Goal: Browse casually: Explore the website without a specific task or goal

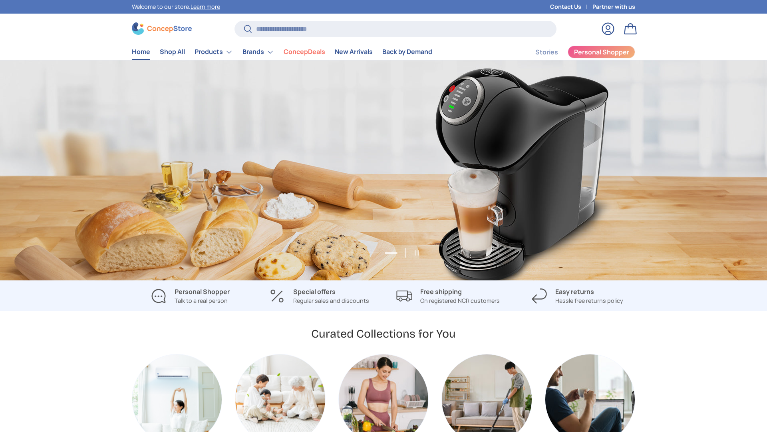
scroll to position [0, 1534]
